Goal: Book appointment/travel/reservation

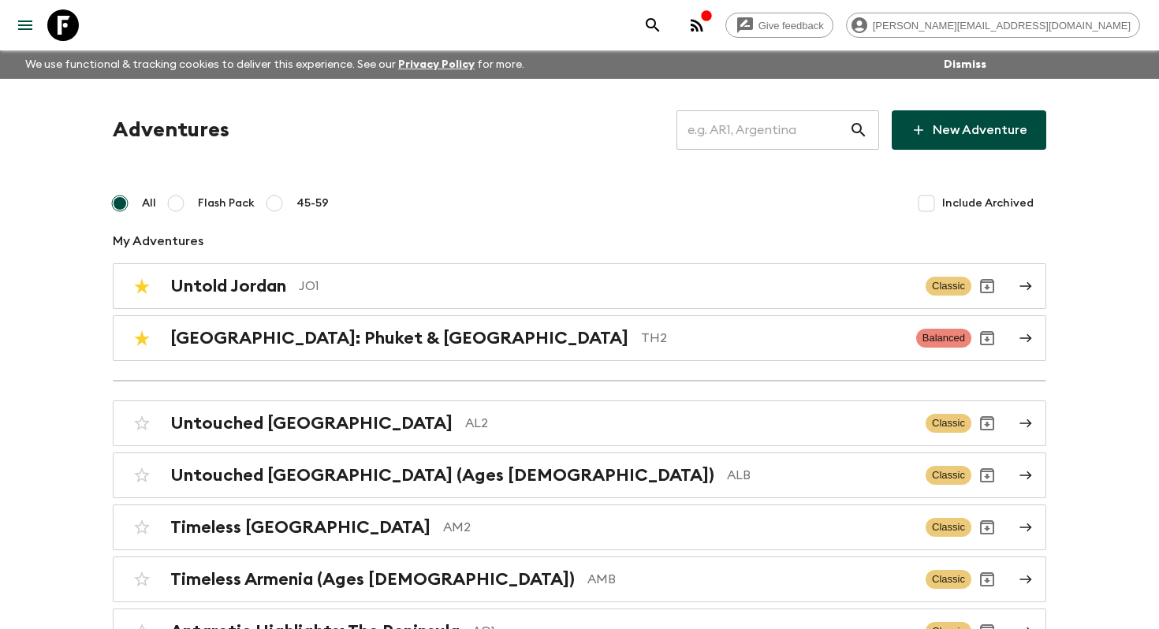
scroll to position [1565, 0]
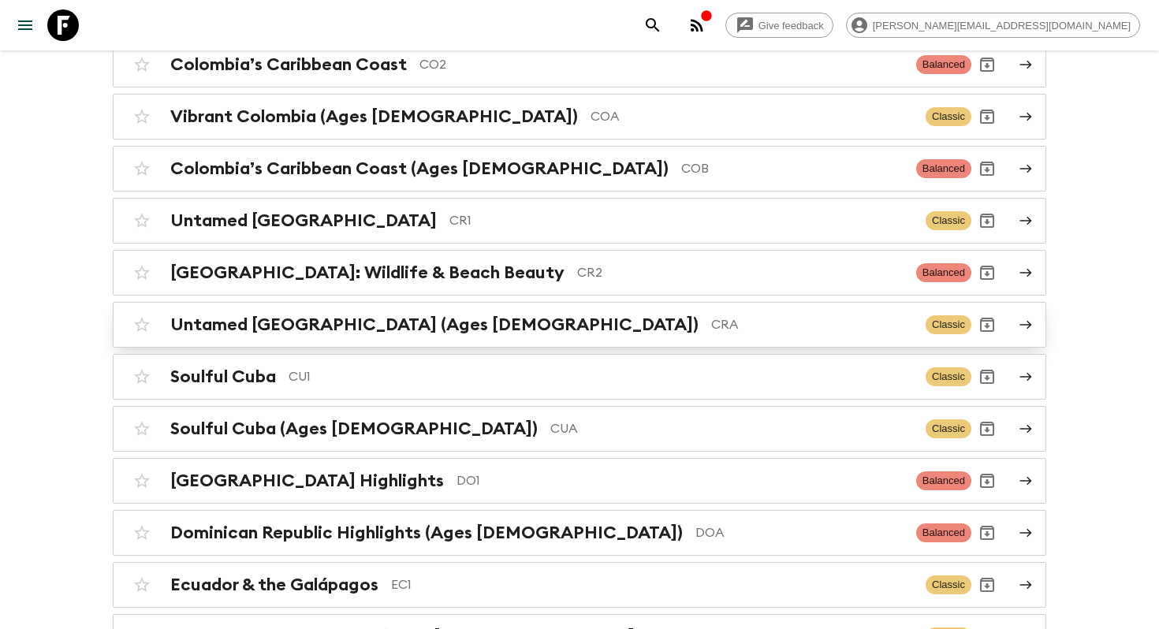
click at [711, 315] on p "CRA" at bounding box center [812, 324] width 202 height 19
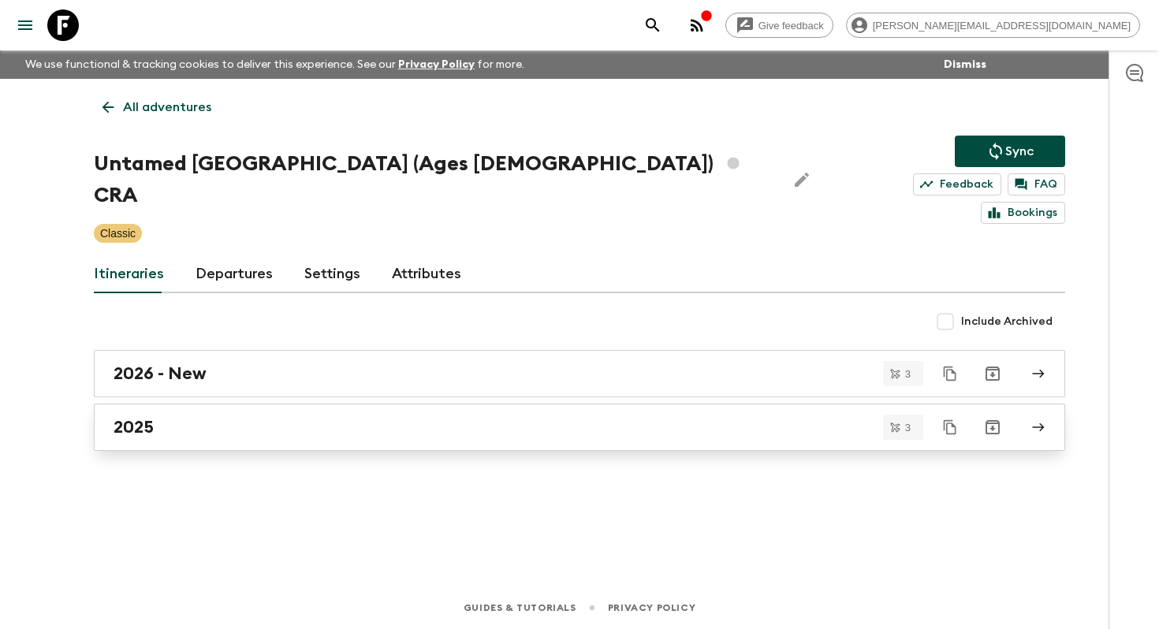
click at [389, 417] on div "2025" at bounding box center [564, 427] width 902 height 20
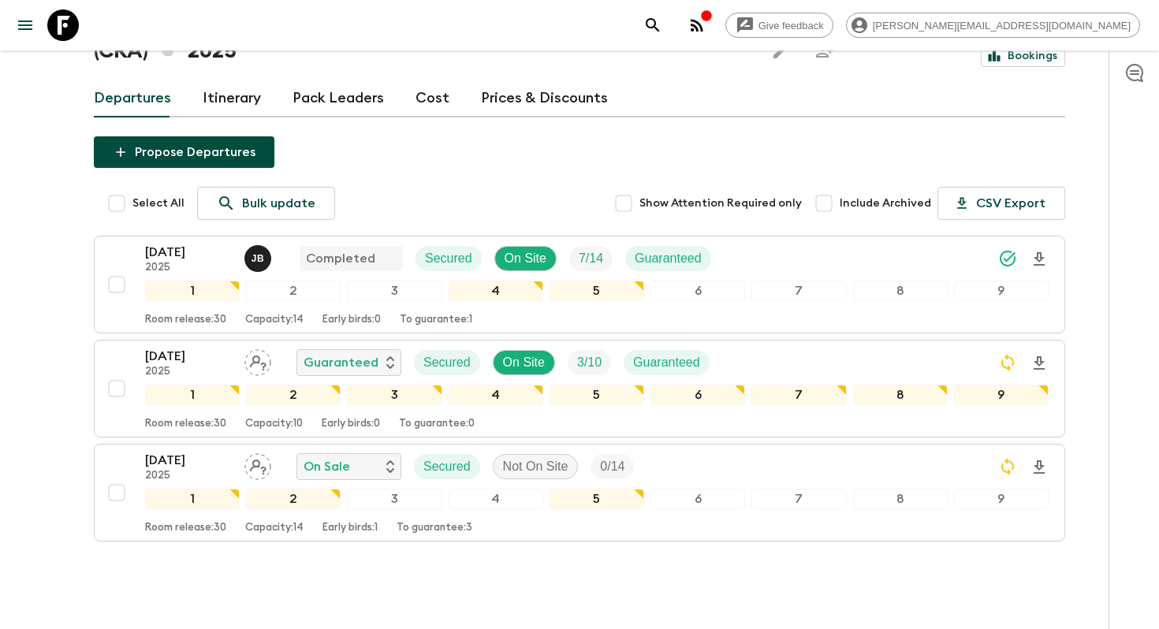
scroll to position [156, 0]
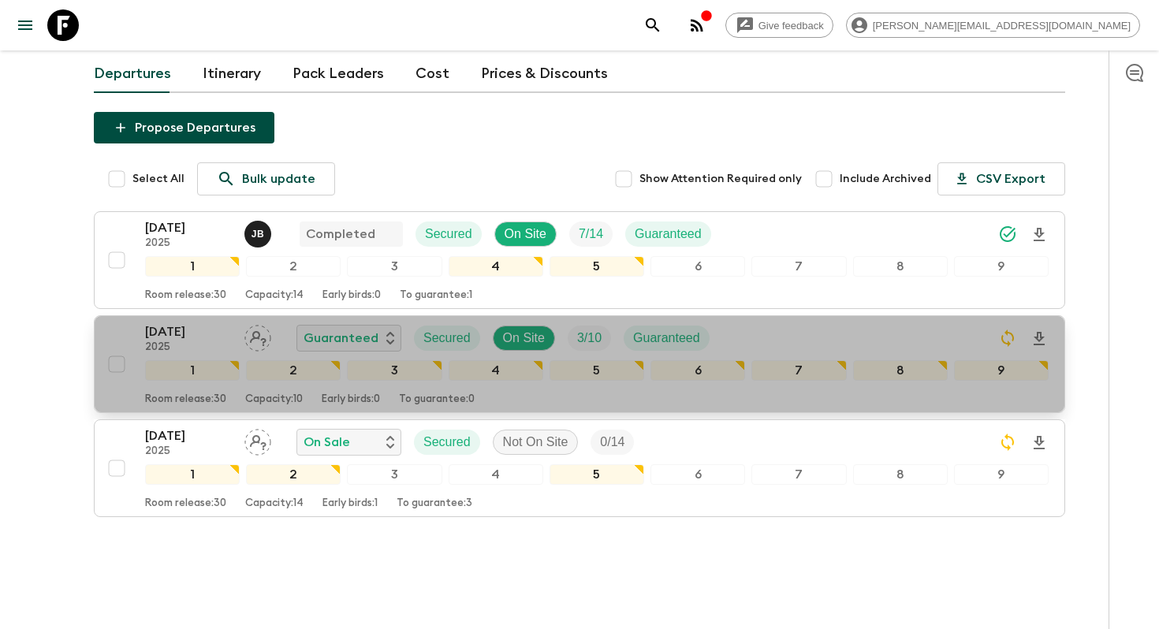
click at [171, 322] on p "[DATE]" at bounding box center [188, 331] width 87 height 19
